Goal: Task Accomplishment & Management: Manage account settings

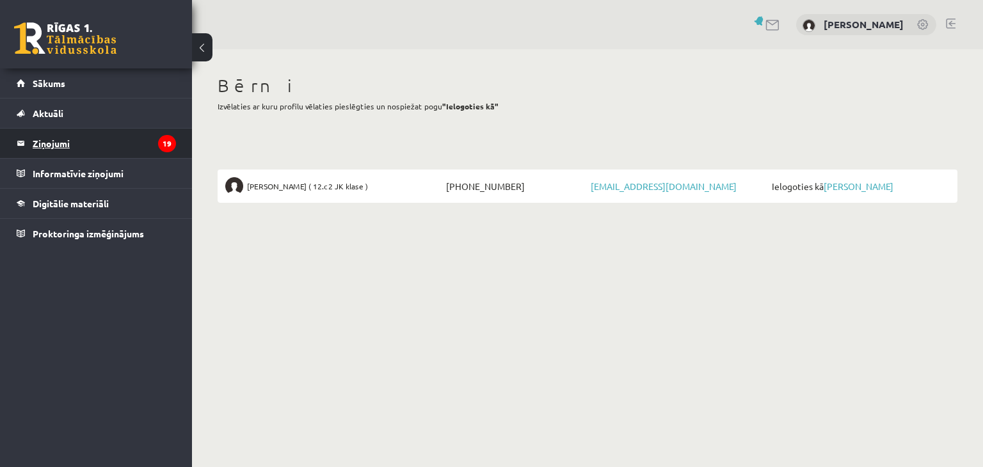
click at [65, 138] on legend "Ziņojumi 19" at bounding box center [104, 143] width 143 height 29
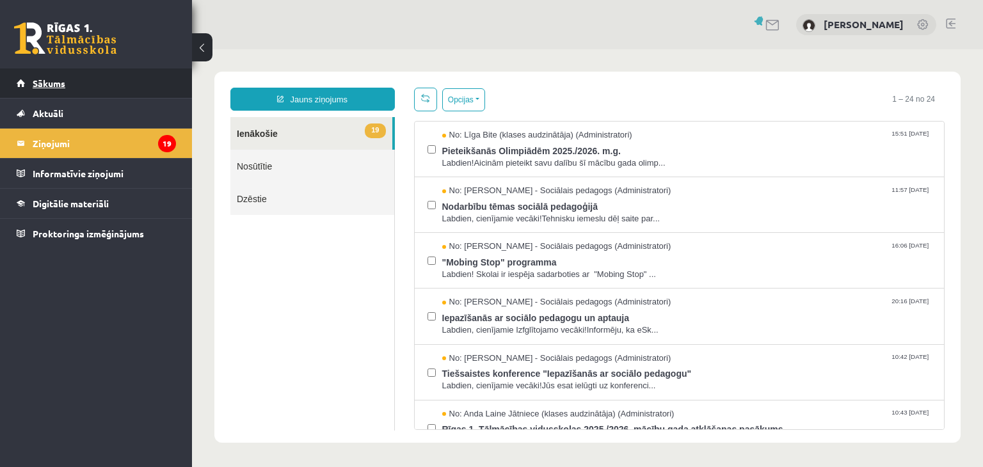
click at [48, 82] on span "Sākums" at bounding box center [49, 83] width 33 height 12
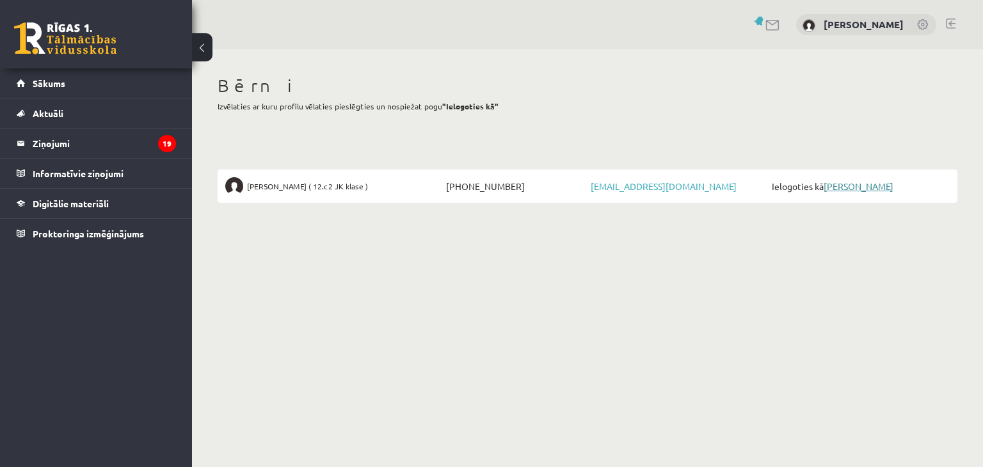
click at [838, 188] on link "[PERSON_NAME]" at bounding box center [859, 187] width 70 height 12
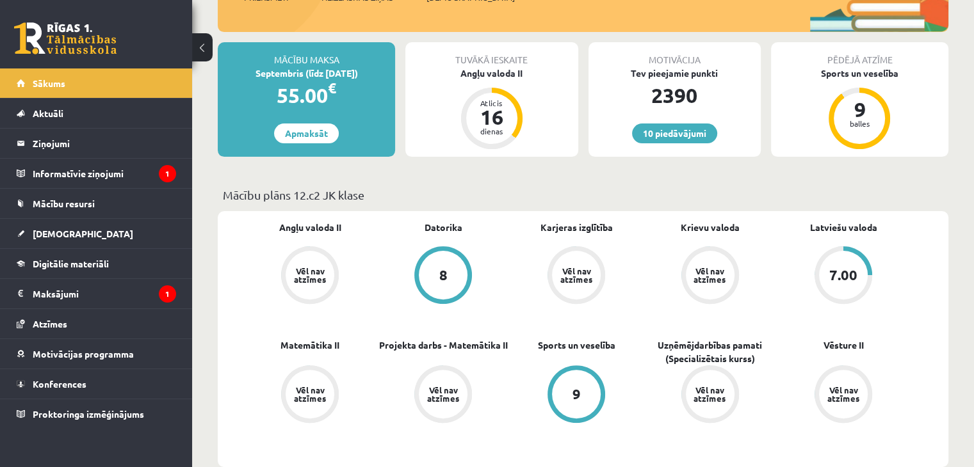
scroll to position [384, 0]
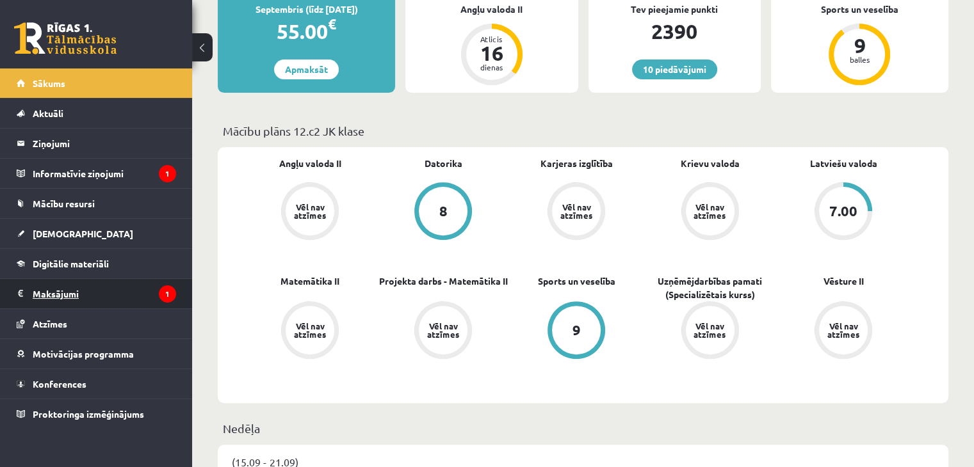
click at [86, 289] on legend "Maksājumi 1" at bounding box center [104, 293] width 143 height 29
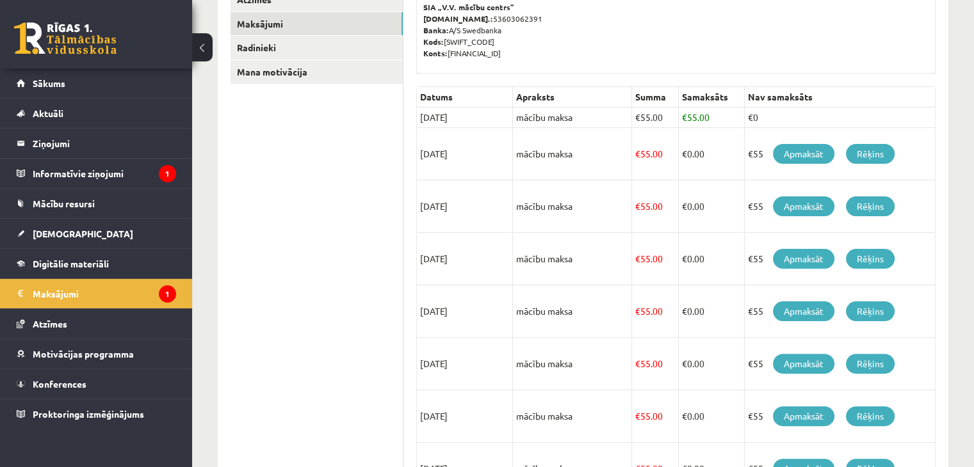
scroll to position [256, 0]
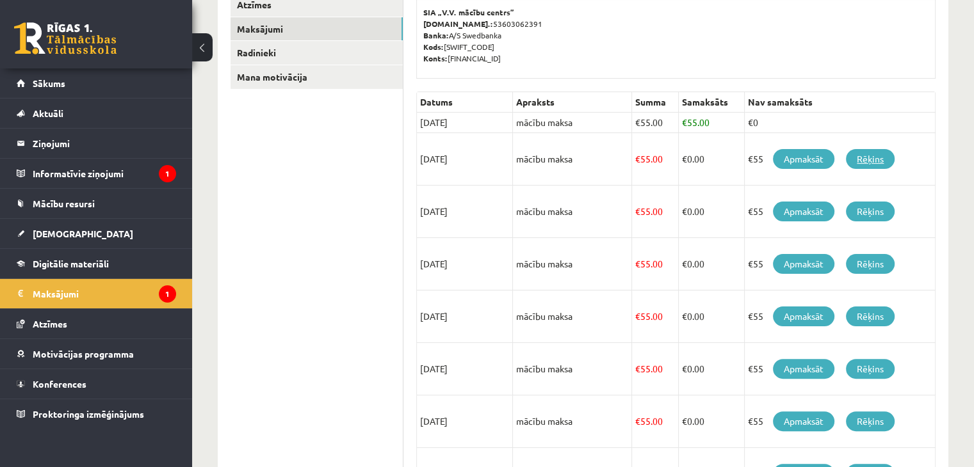
click at [875, 156] on link "Rēķins" at bounding box center [870, 159] width 49 height 20
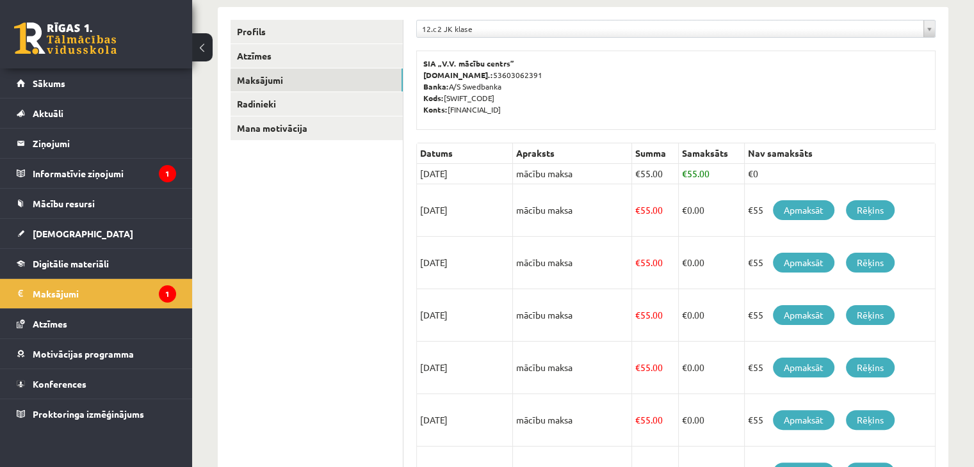
scroll to position [99, 0]
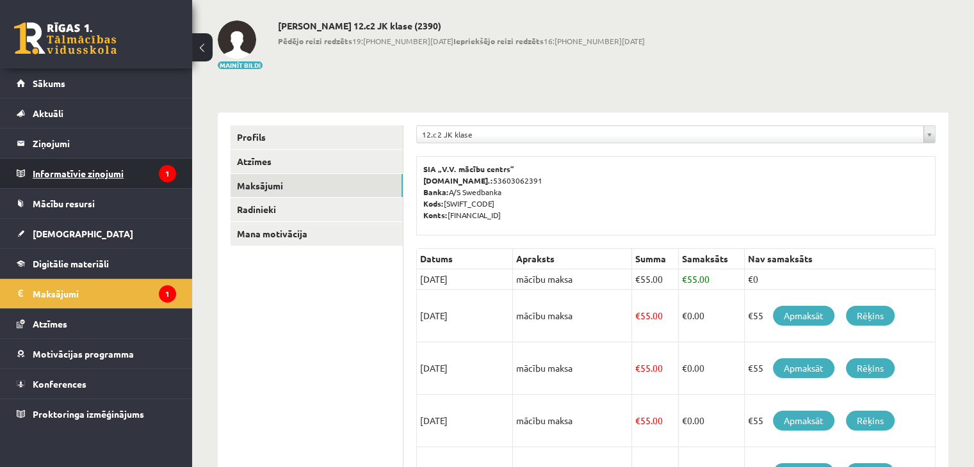
click at [79, 177] on legend "Informatīvie ziņojumi 1" at bounding box center [104, 173] width 143 height 29
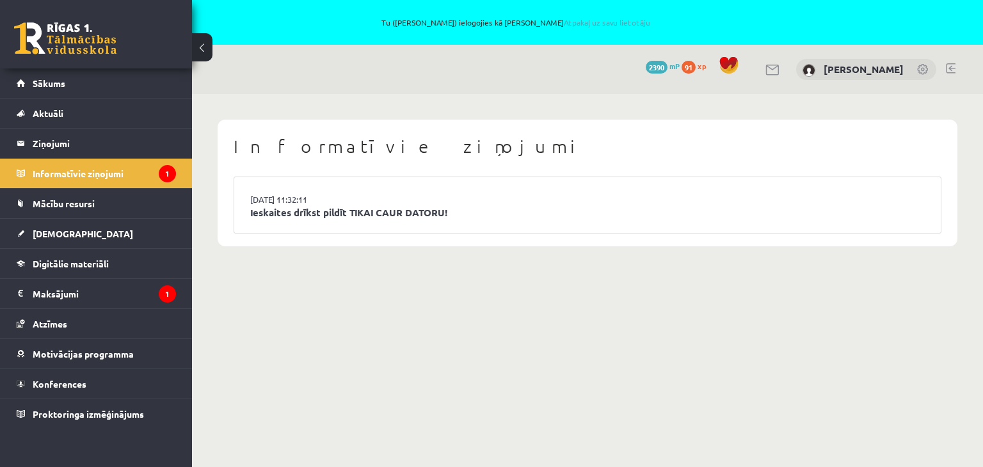
click at [951, 67] on link at bounding box center [951, 68] width 10 height 10
